Goal: Information Seeking & Learning: Learn about a topic

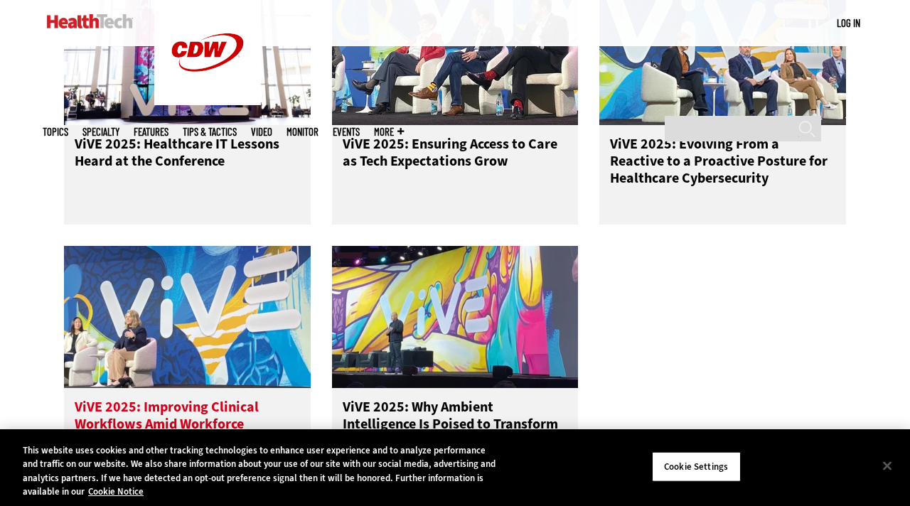
scroll to position [657, 0]
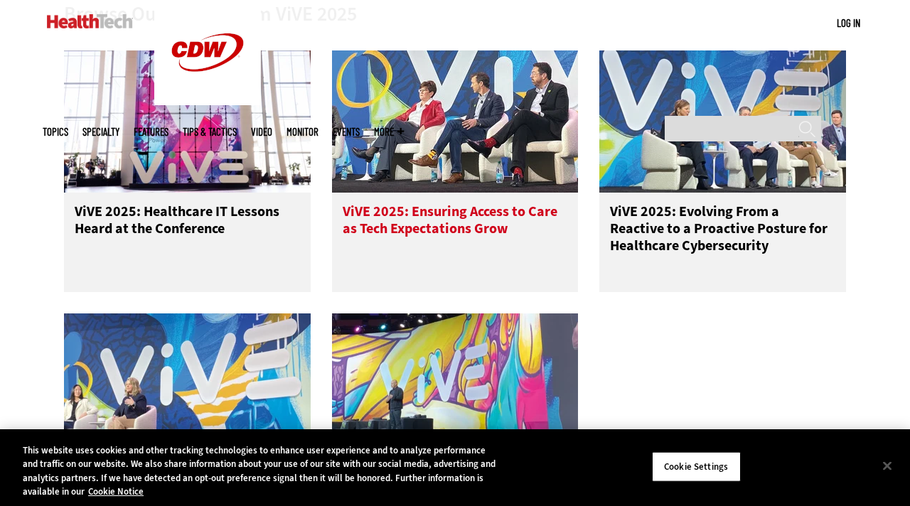
click at [375, 216] on span "ViVE 2025: Ensuring Access to Care as Tech Expectations Grow" at bounding box center [450, 220] width 215 height 36
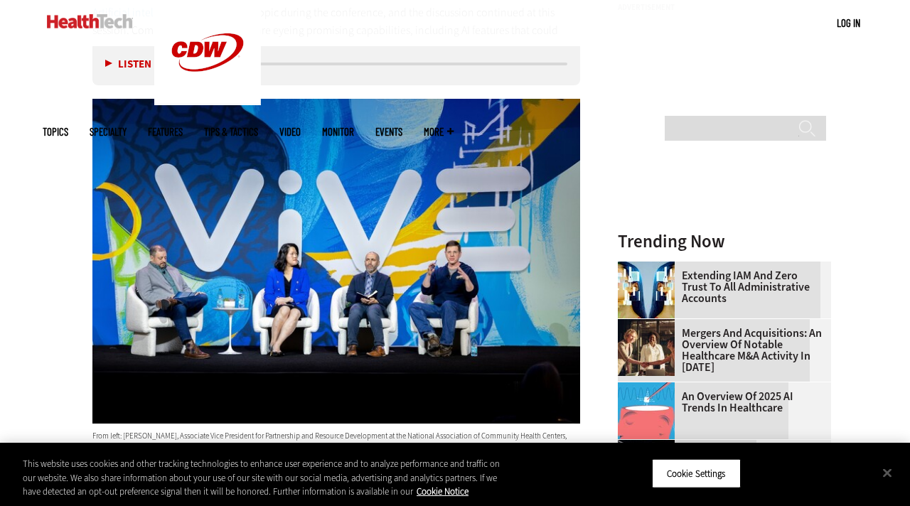
scroll to position [1631, 0]
